Goal: Task Accomplishment & Management: Manage account settings

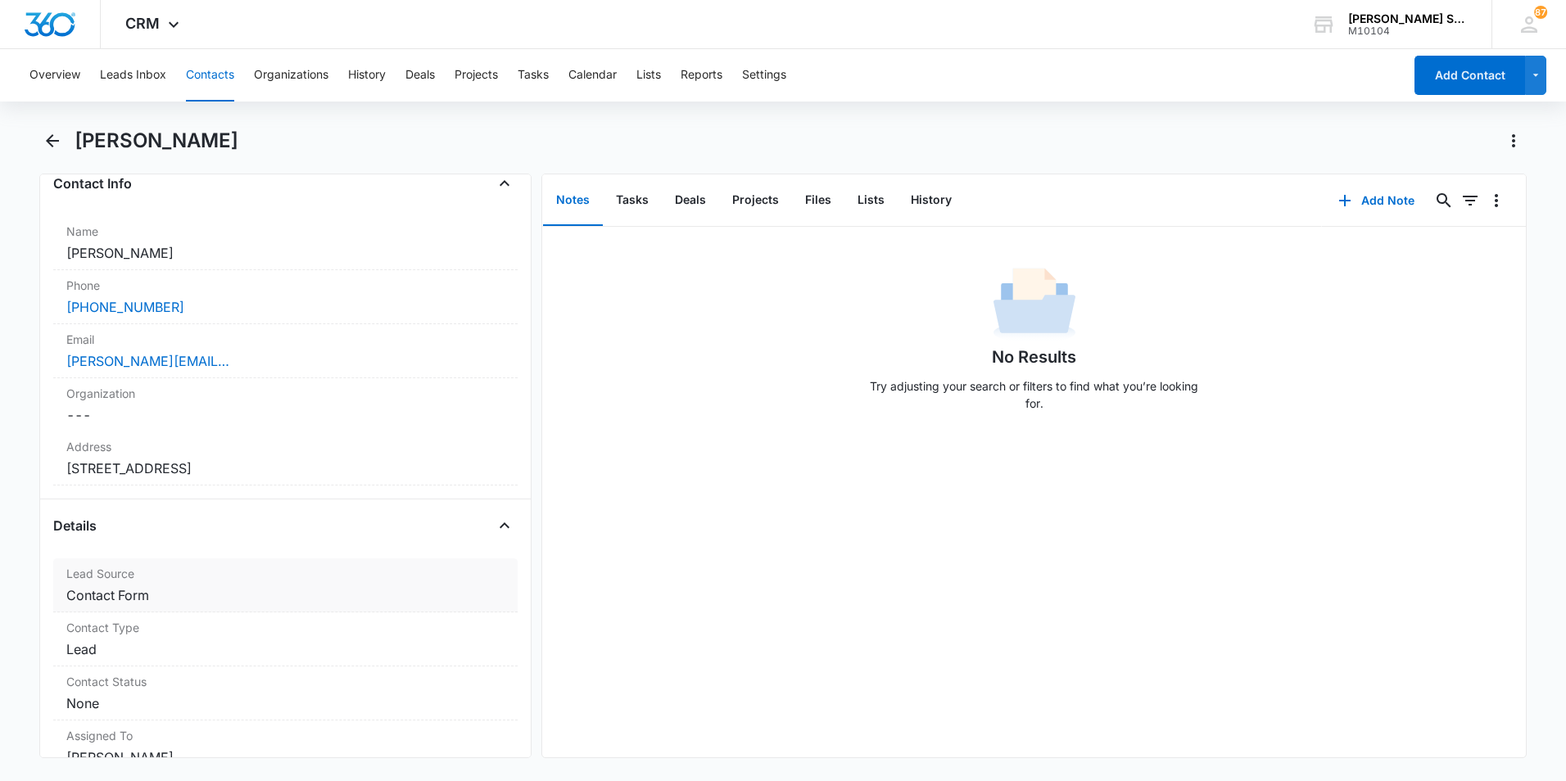
scroll to position [246, 0]
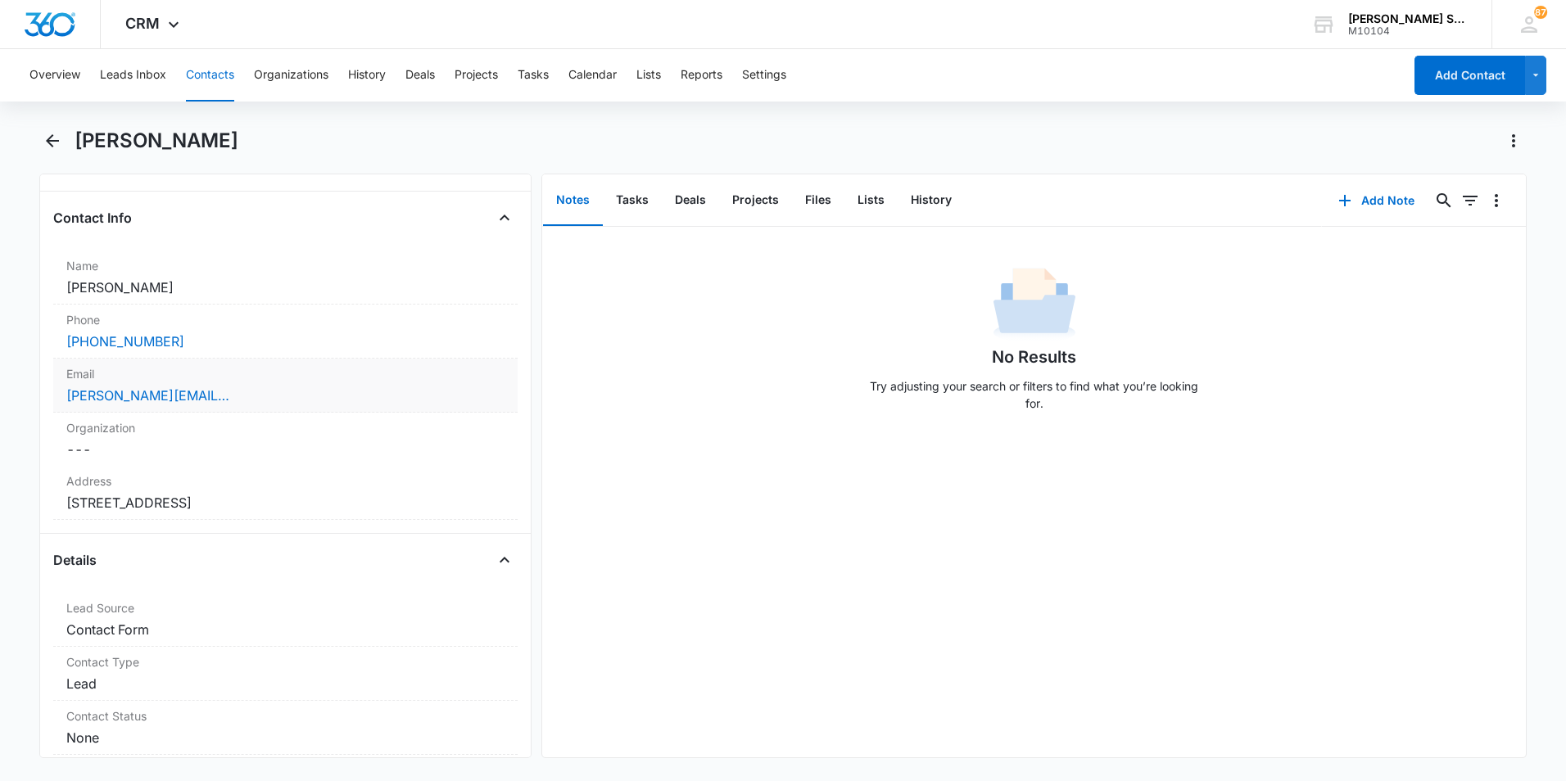
click at [270, 400] on div "[PERSON_NAME][EMAIL_ADDRESS][PERSON_NAME][DOMAIN_NAME]" at bounding box center [285, 396] width 438 height 20
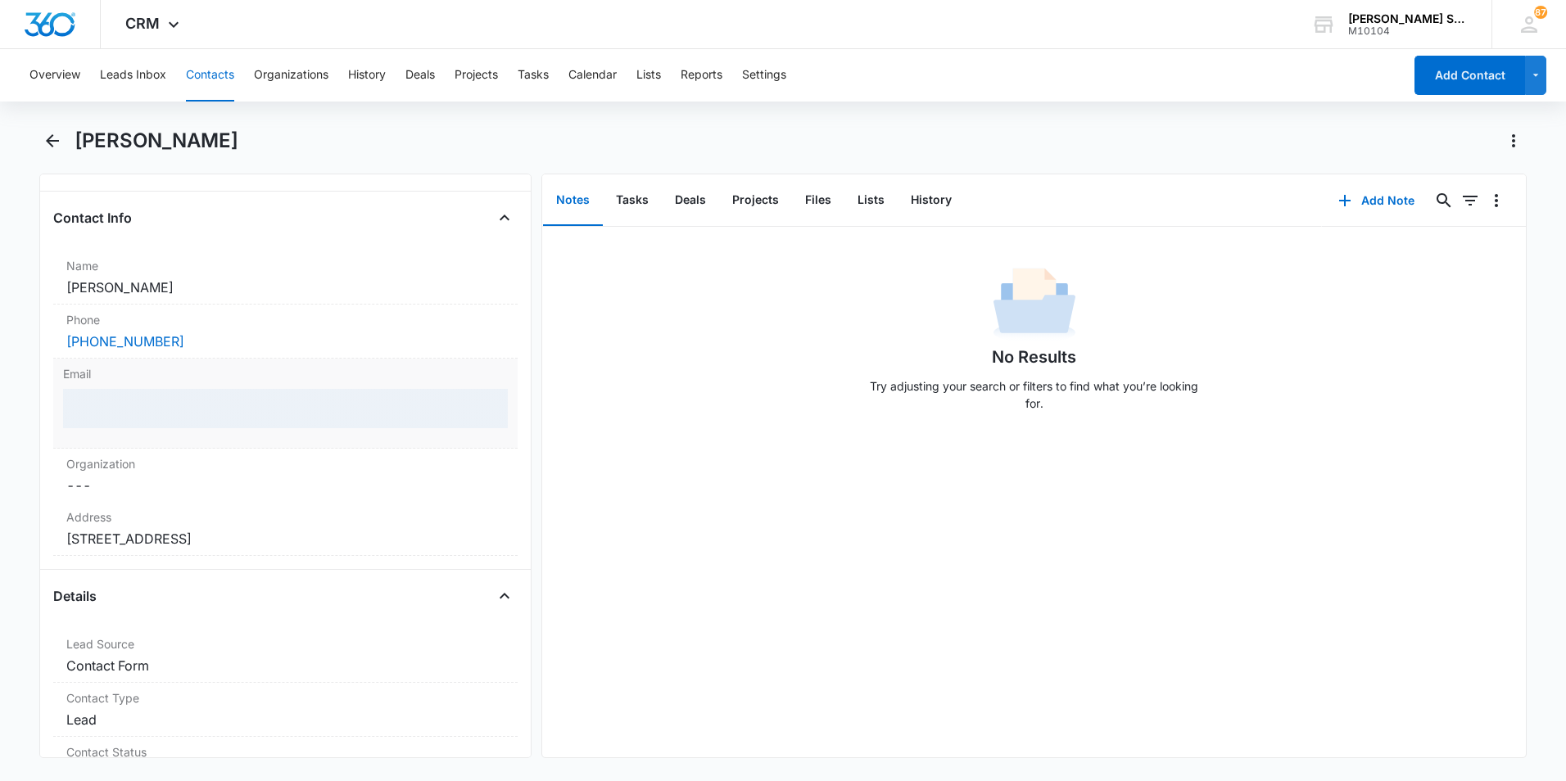
click at [272, 399] on div at bounding box center [285, 408] width 445 height 39
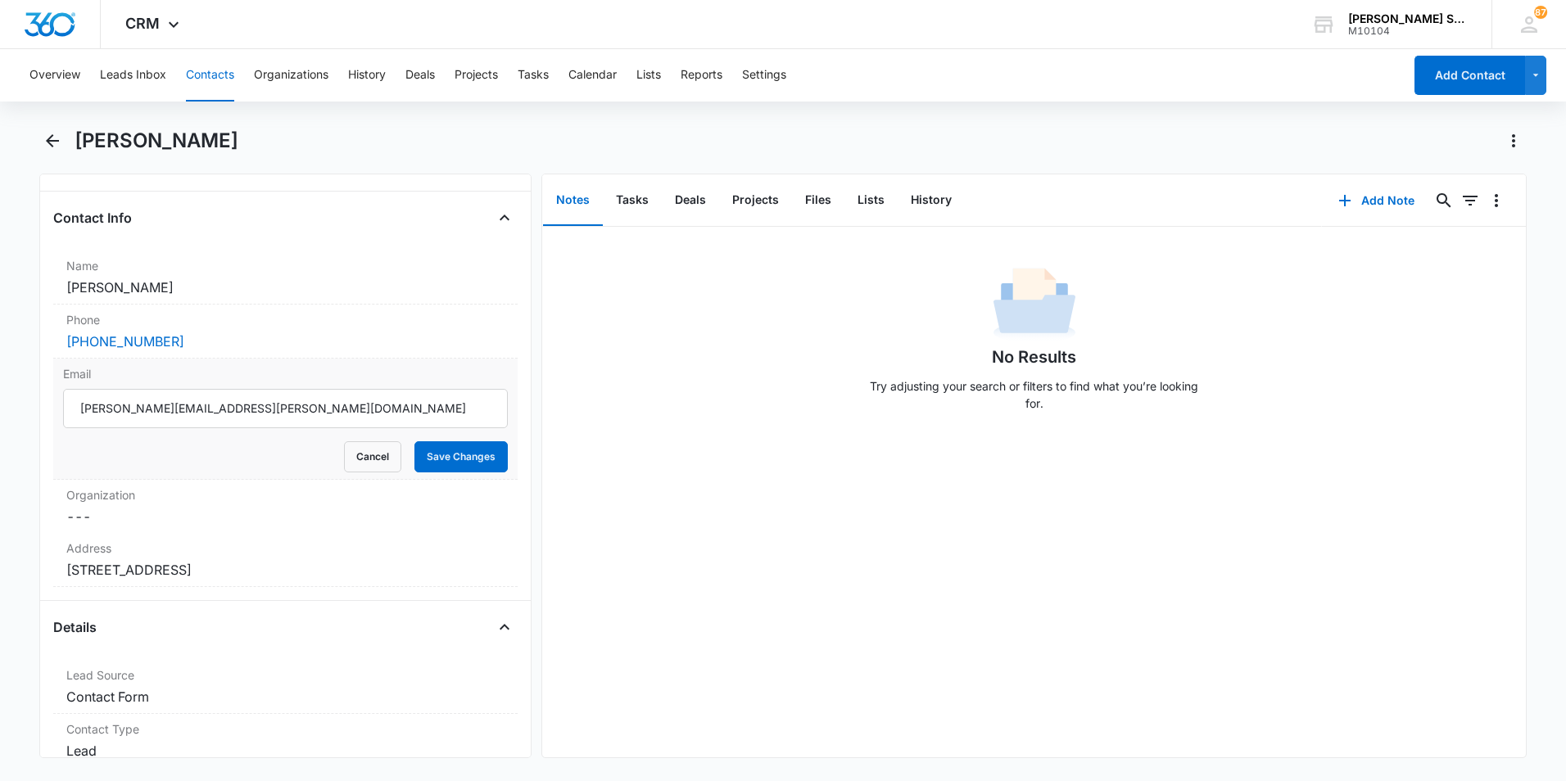
click at [596, 484] on div "No Results Try adjusting your search or filters to find what you’re looking for." at bounding box center [1034, 492] width 984 height 531
click at [478, 456] on button "Save Changes" at bounding box center [461, 457] width 93 height 31
